Goal: Download file/media

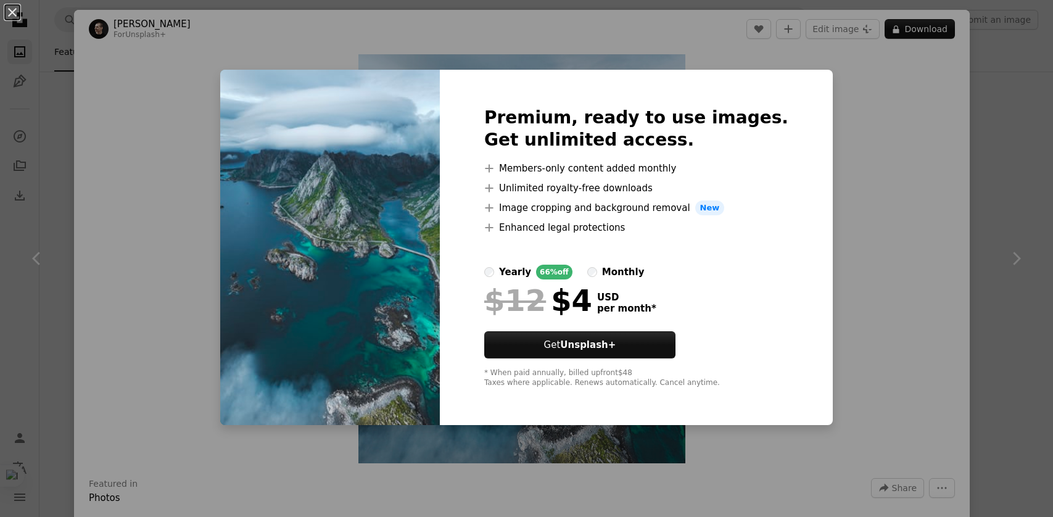
scroll to position [1727, 0]
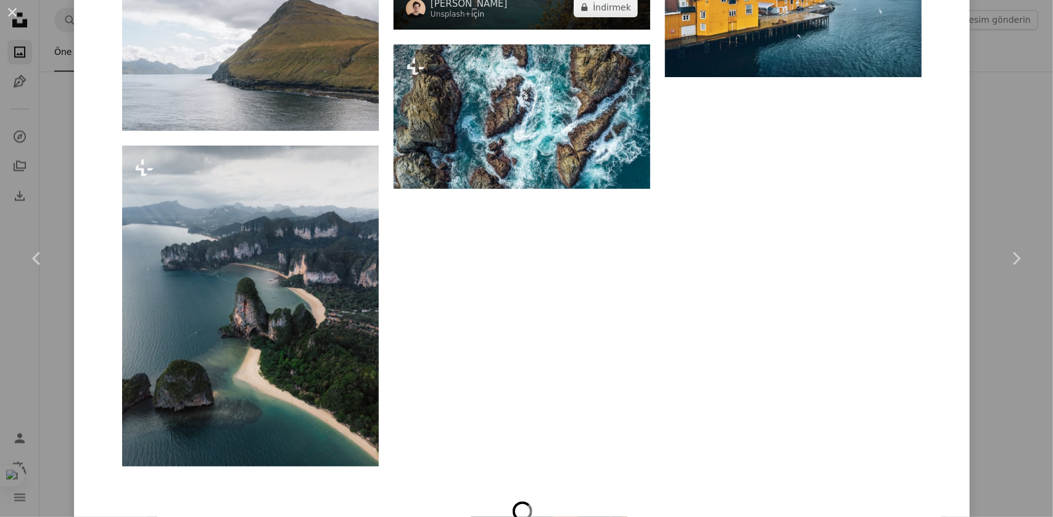
scroll to position [8677, 0]
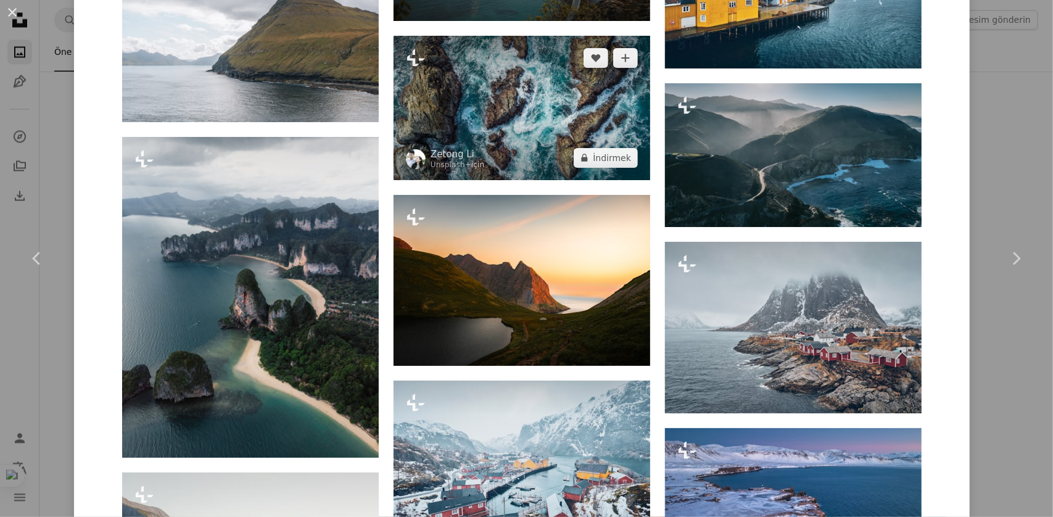
click at [524, 55] on img at bounding box center [522, 108] width 257 height 144
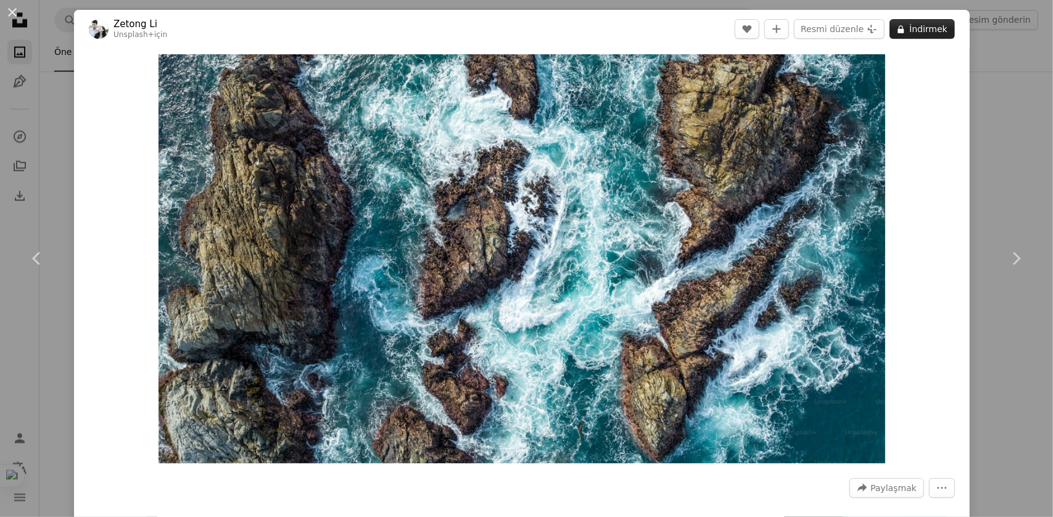
click at [924, 33] on font "İndirmek" at bounding box center [928, 29] width 38 height 10
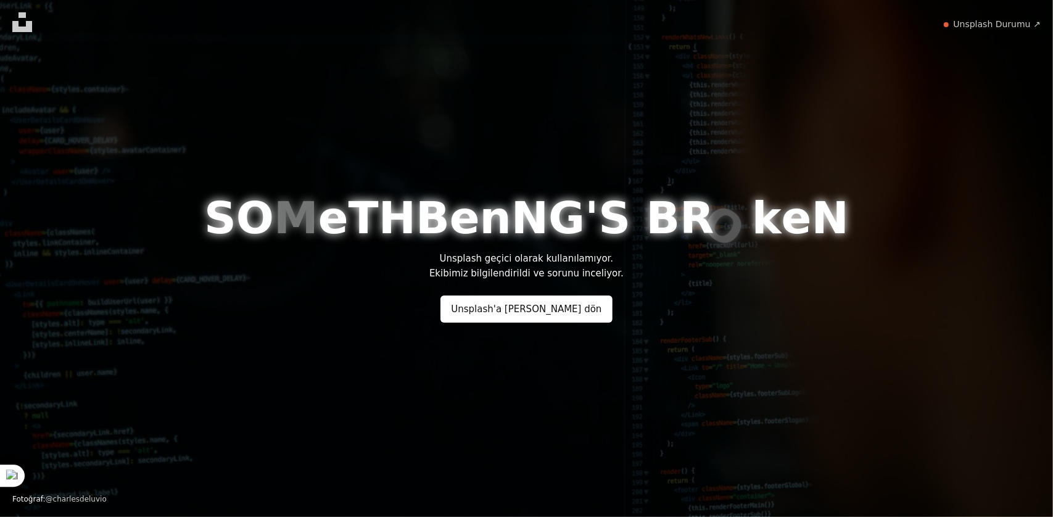
drag, startPoint x: 456, startPoint y: 92, endPoint x: 459, endPoint y: 125, distance: 33.4
click at [456, 92] on div "S O M e T H [PERSON_NAME] ' S B R O k e N Unsplash geçici olarak kullanılamıyor…" at bounding box center [526, 258] width 1053 height 517
click at [534, 313] on font "Unsplash'a [PERSON_NAME] dön" at bounding box center [526, 308] width 151 height 11
